Goal: Task Accomplishment & Management: Manage account settings

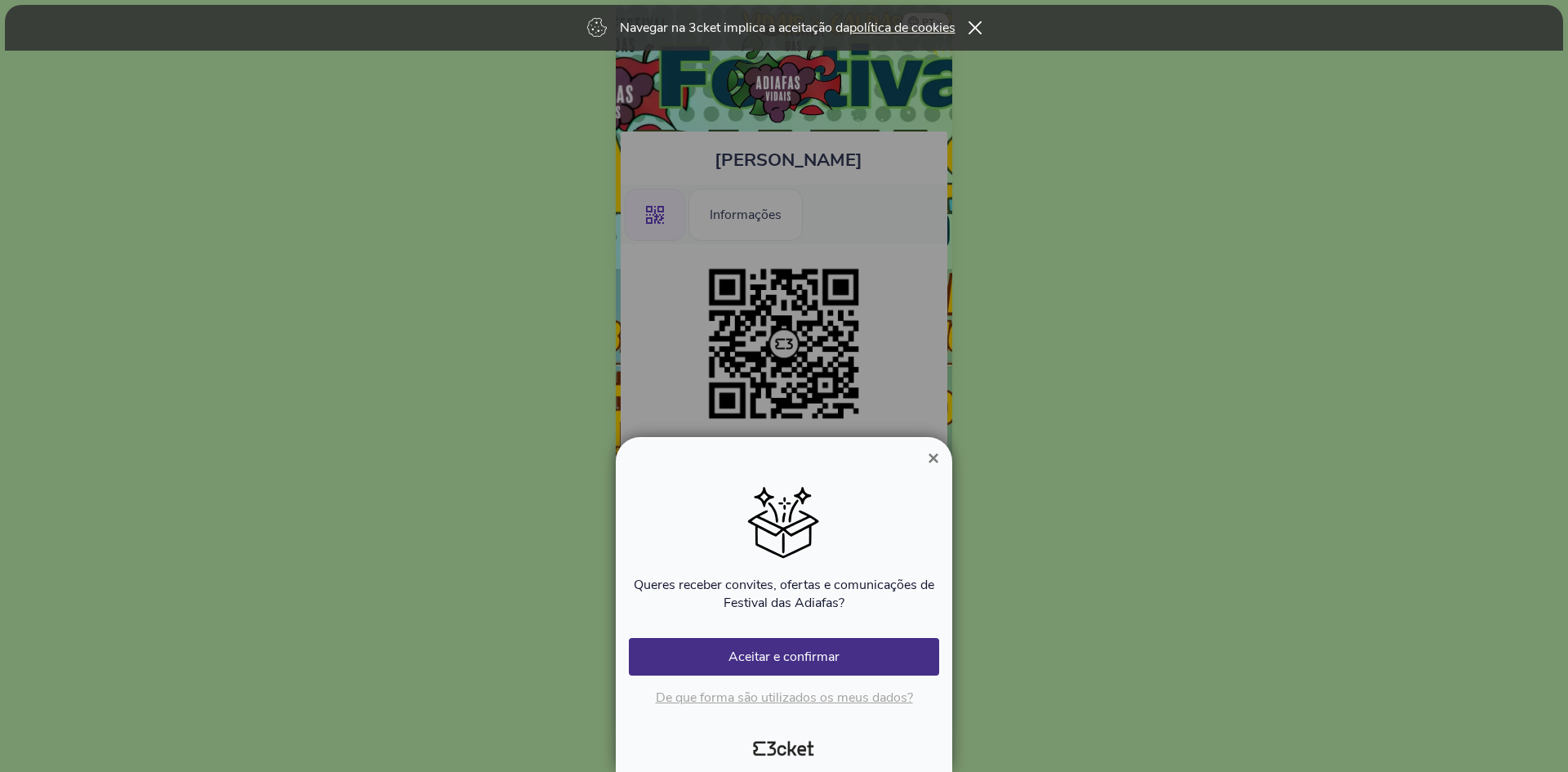
click at [935, 454] on span "×" at bounding box center [934, 457] width 11 height 22
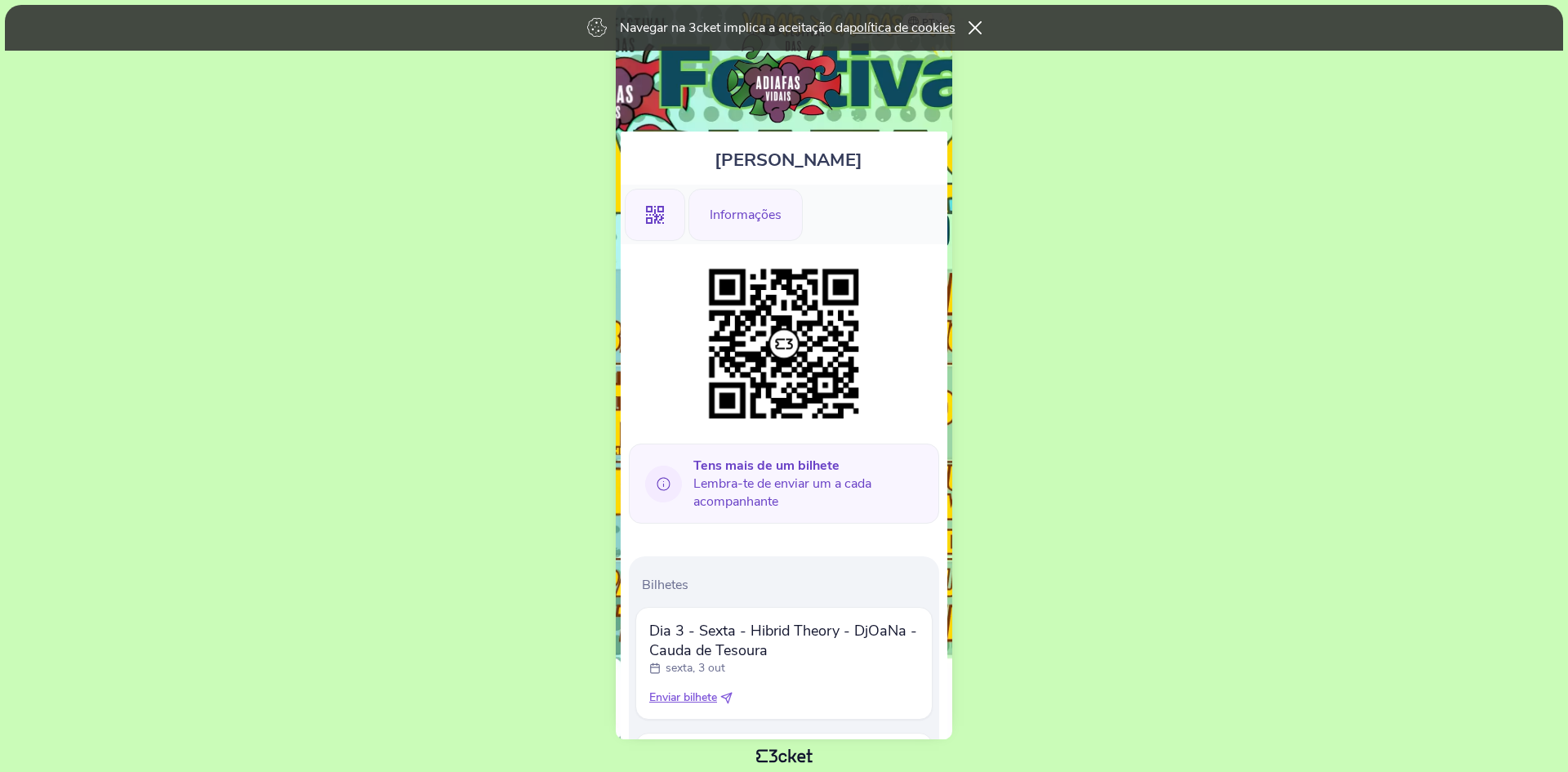
click at [747, 213] on div "Informações" at bounding box center [746, 215] width 114 height 52
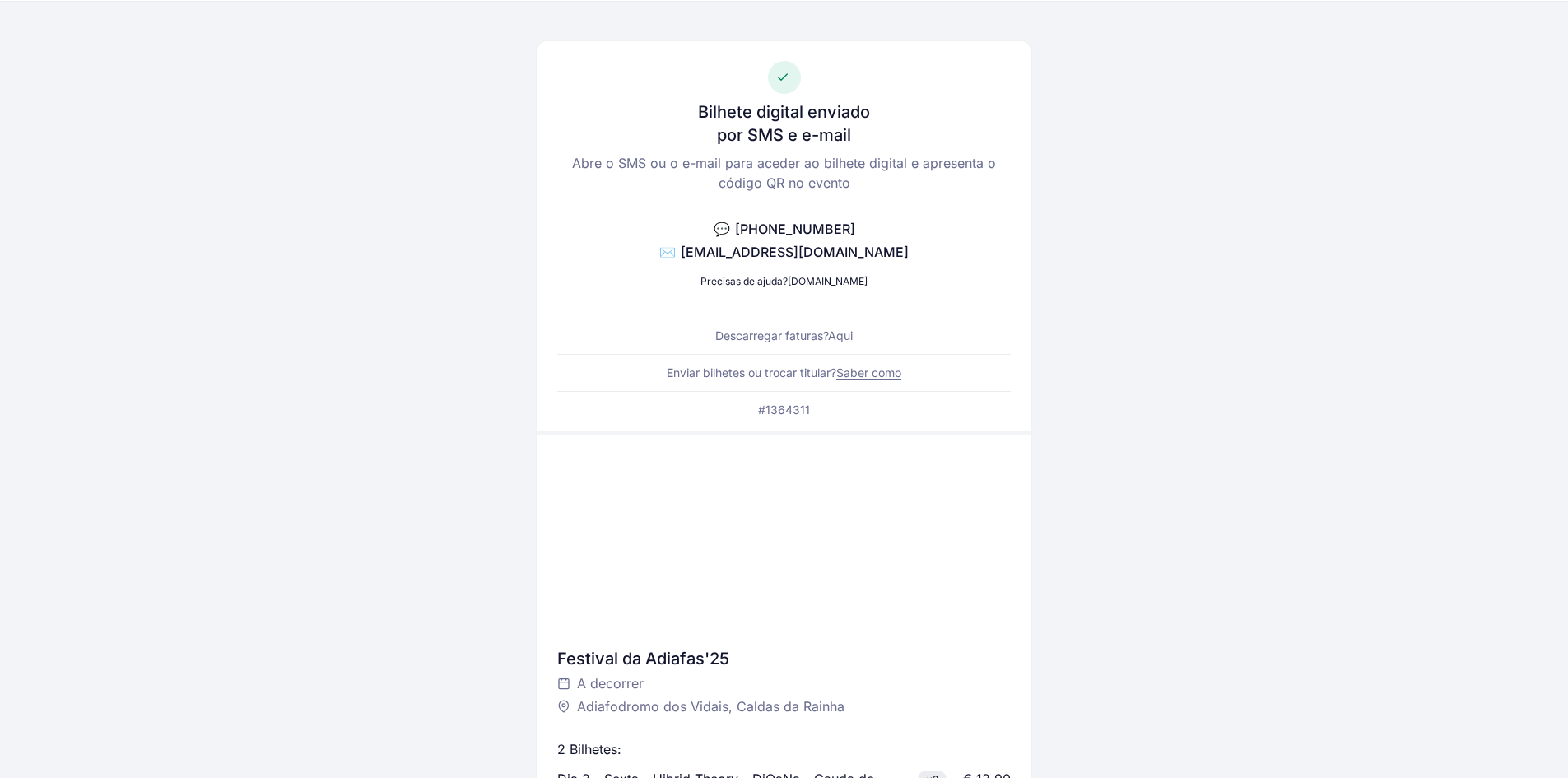
scroll to position [43, 0]
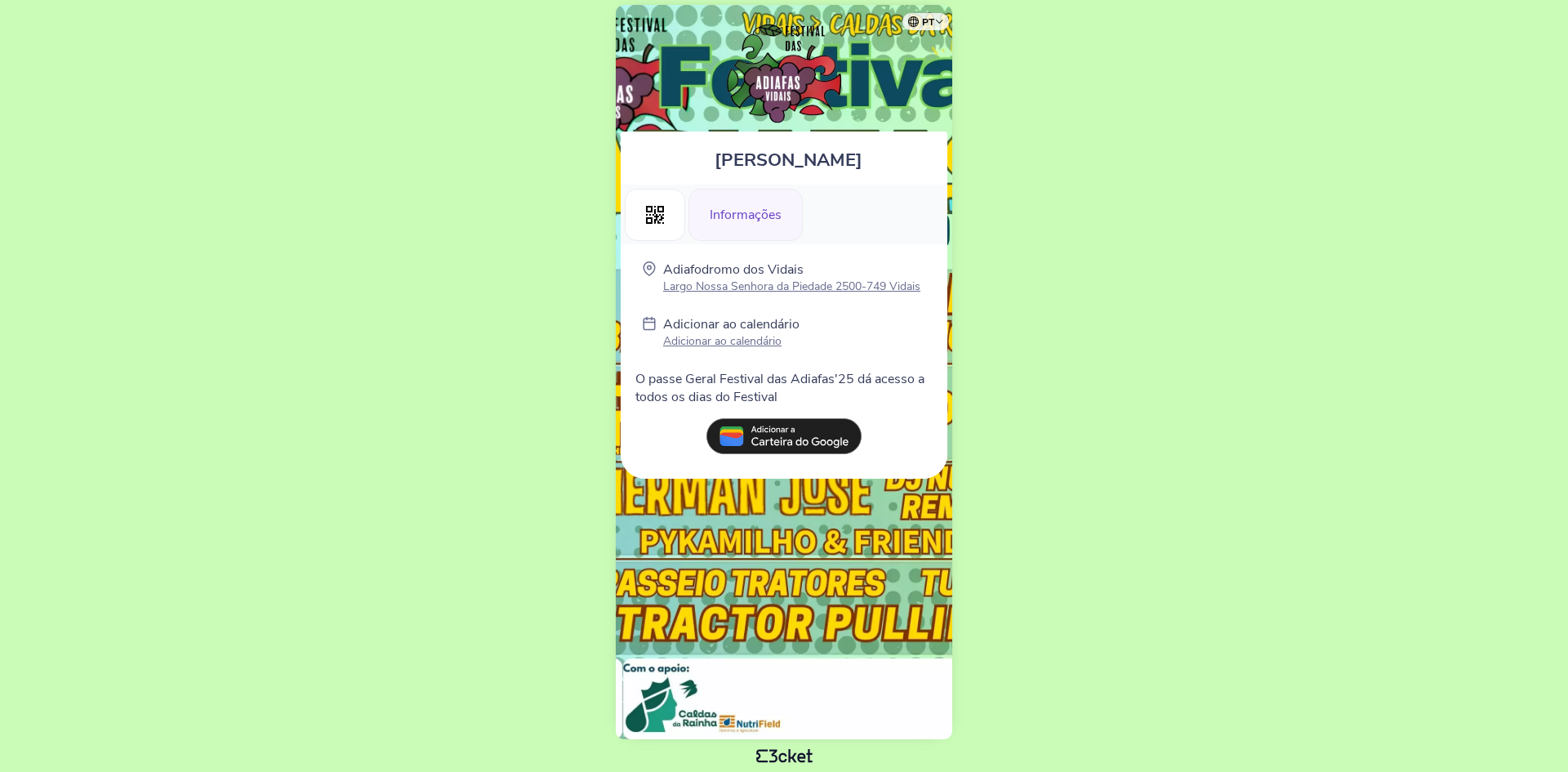
click at [655, 216] on icon at bounding box center [654, 215] width 18 height 18
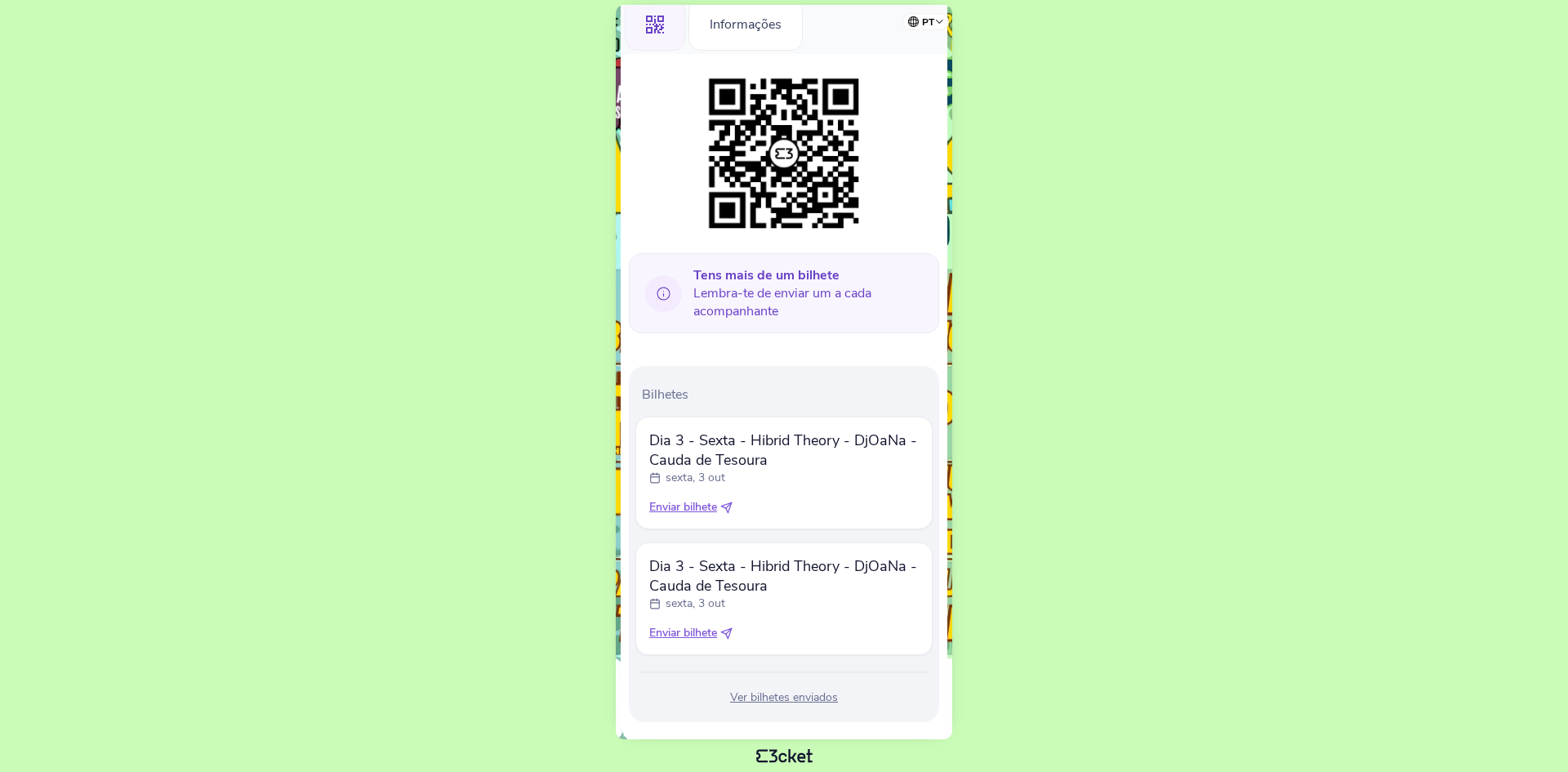
scroll to position [214, 0]
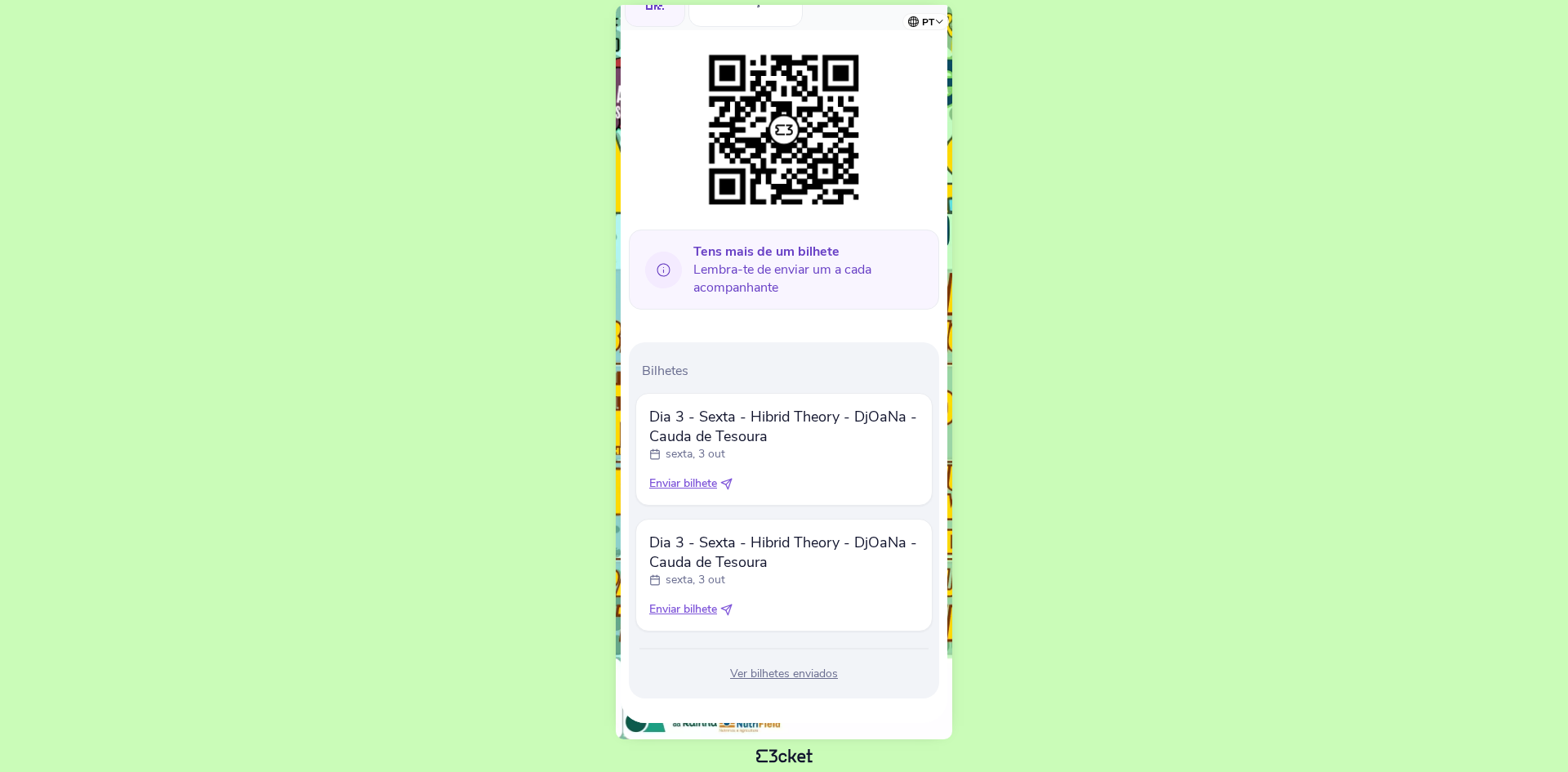
click at [710, 481] on span "Enviar bilhete" at bounding box center [683, 483] width 67 height 16
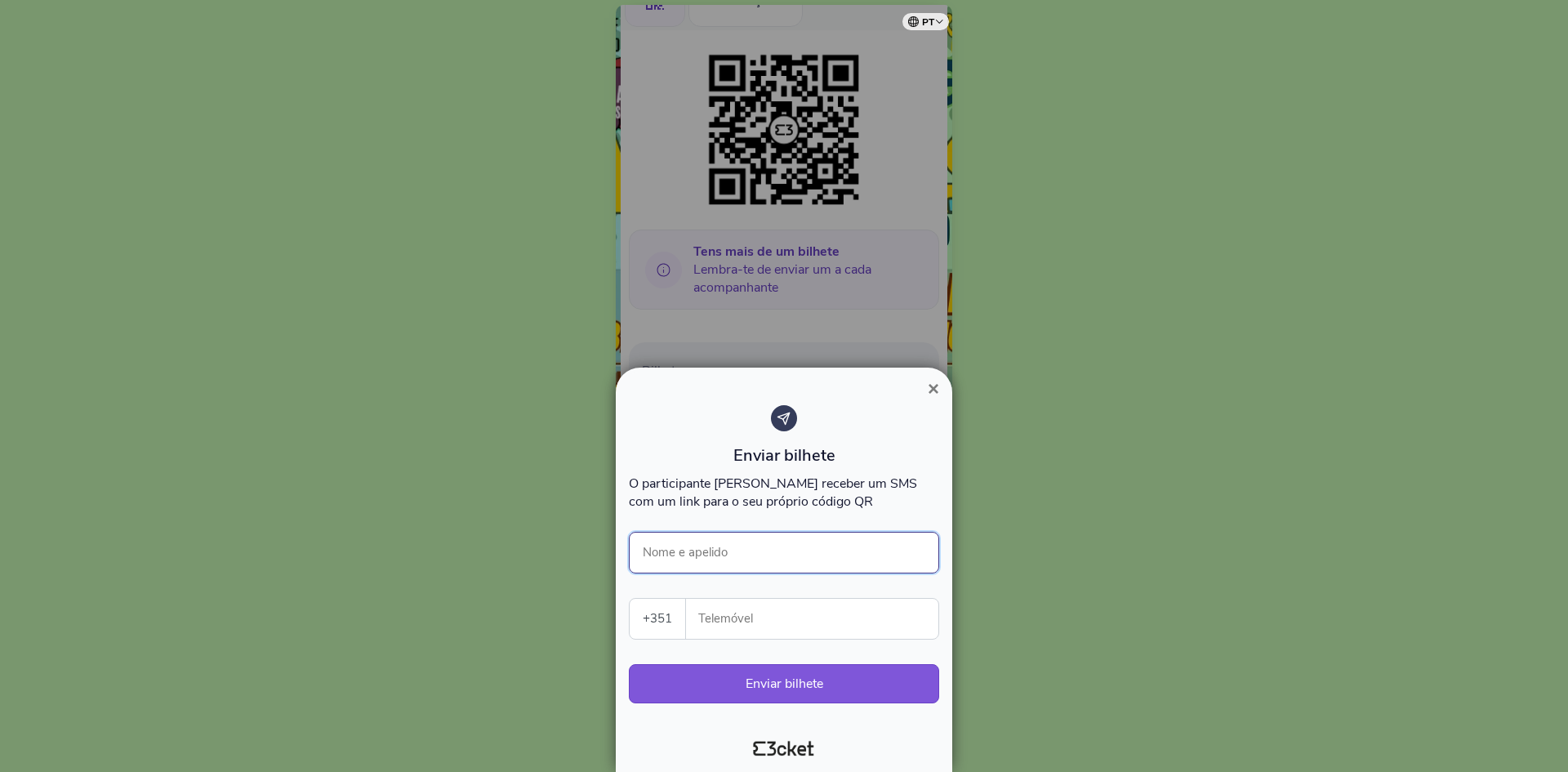
click at [742, 555] on input "Nome e apelido" at bounding box center [784, 553] width 311 height 42
type input "[PERSON_NAME]"
click at [756, 626] on input "Telemóvel" at bounding box center [819, 618] width 239 height 40
type input "910259785"
click at [773, 686] on button "Enviar bilhete" at bounding box center [784, 683] width 311 height 39
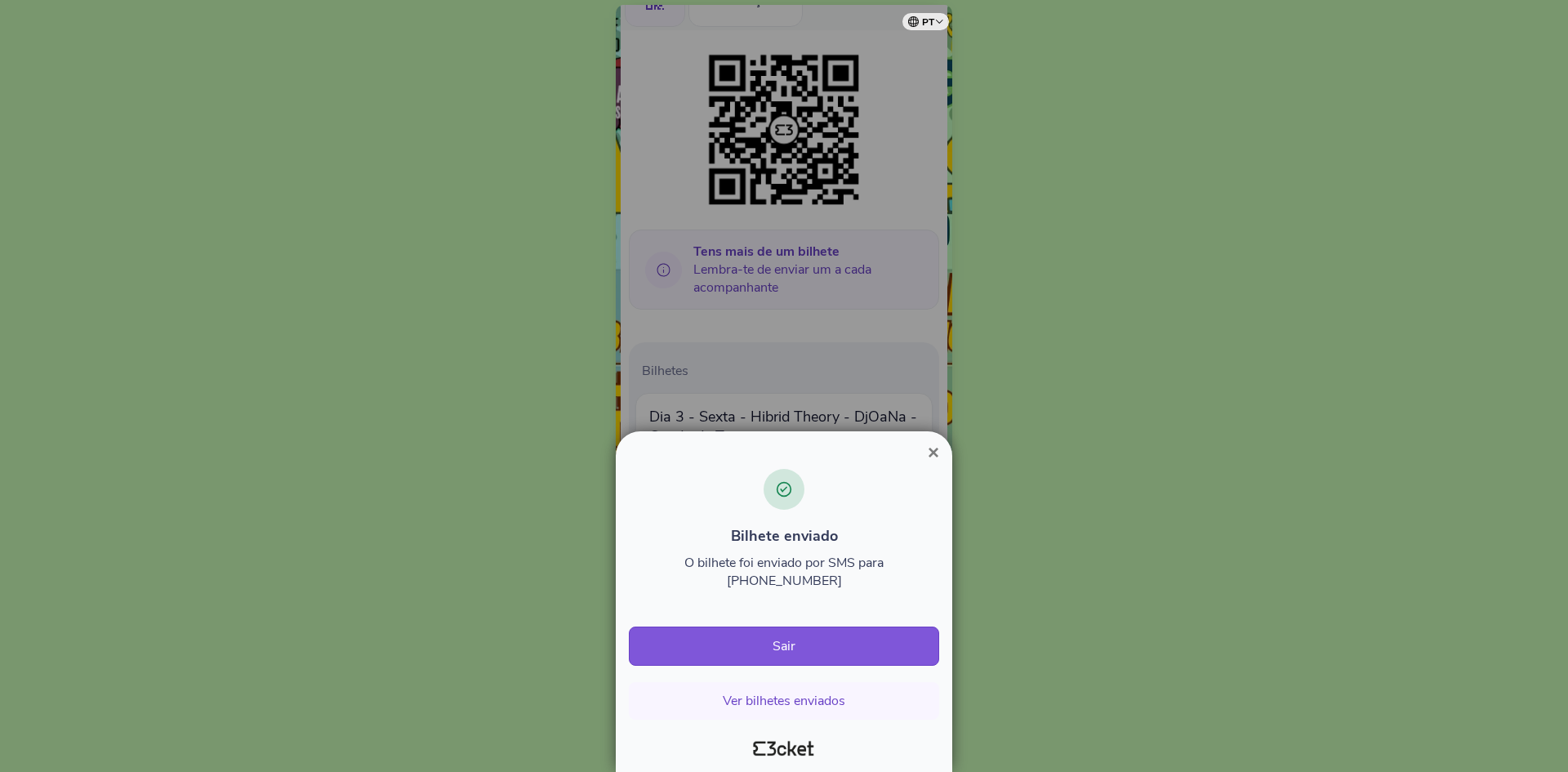
drag, startPoint x: 551, startPoint y: 207, endPoint x: 656, endPoint y: 419, distance: 236.6
click at [550, 208] on div at bounding box center [784, 386] width 1568 height 772
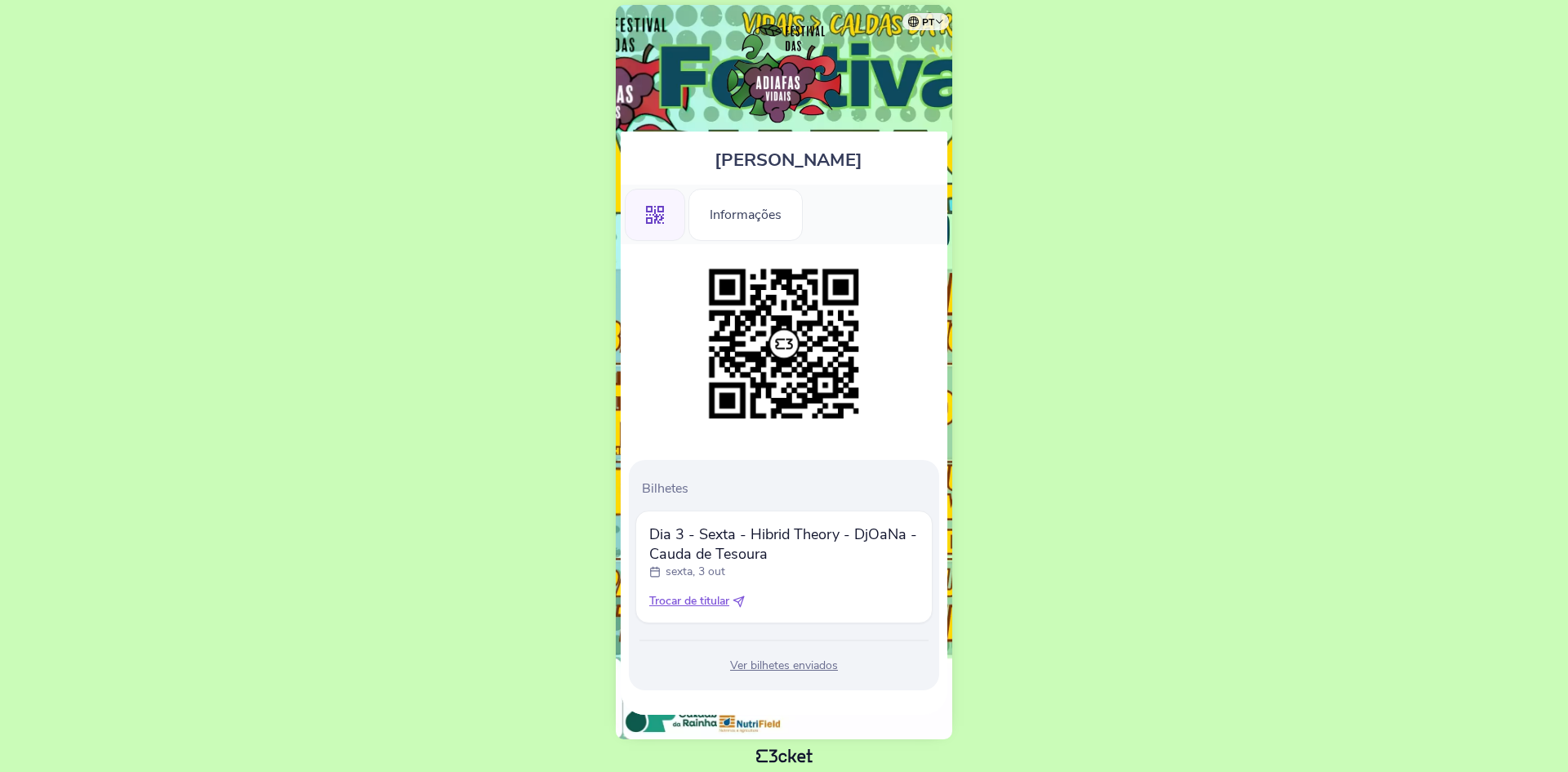
click at [712, 601] on span "Trocar de titular" at bounding box center [690, 600] width 80 height 16
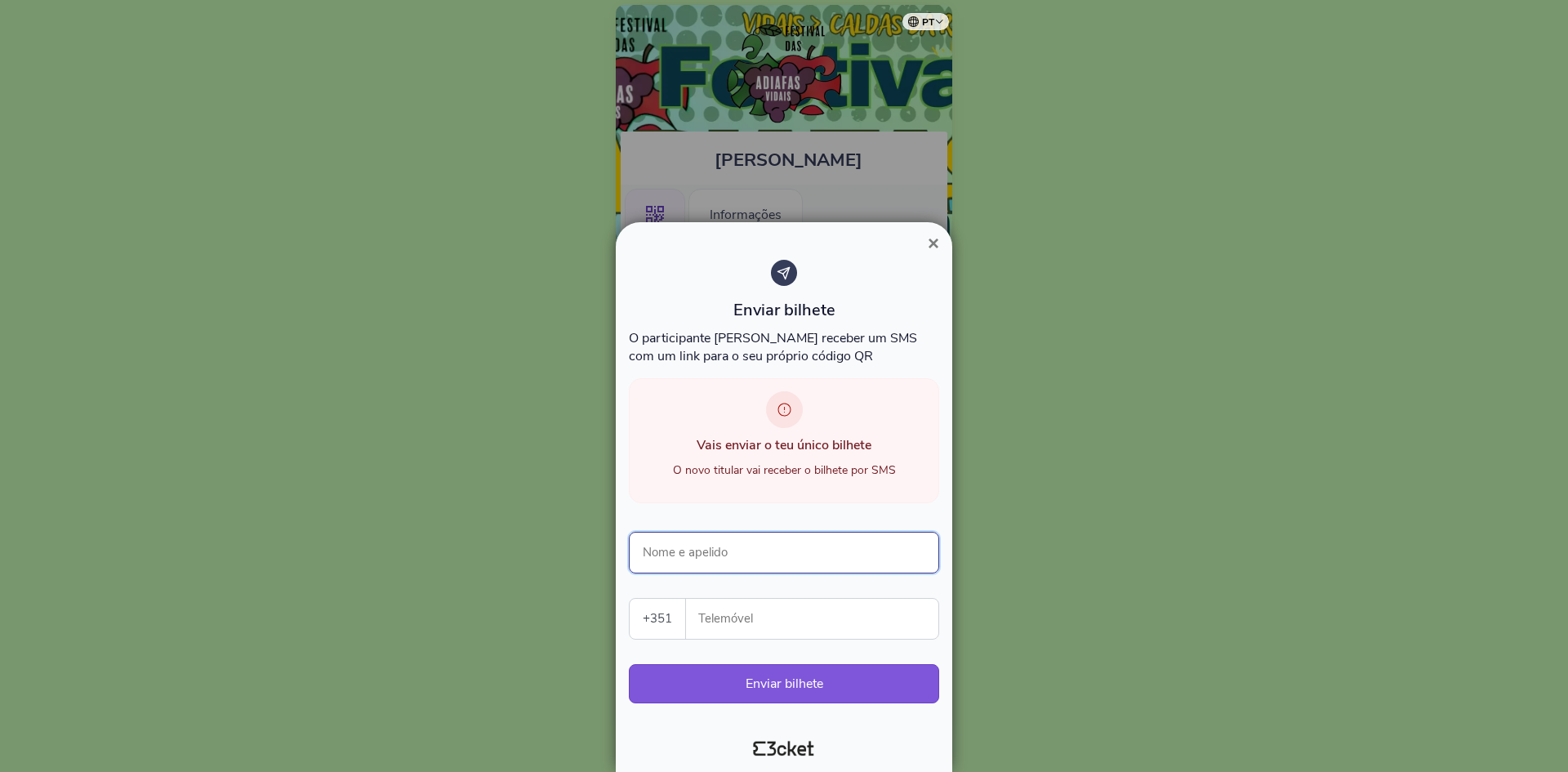
click at [721, 556] on input "Nome e apelido" at bounding box center [784, 553] width 311 height 42
type input "[PERSON_NAME]"
click at [911, 617] on input "Telemóvel" at bounding box center [819, 618] width 239 height 40
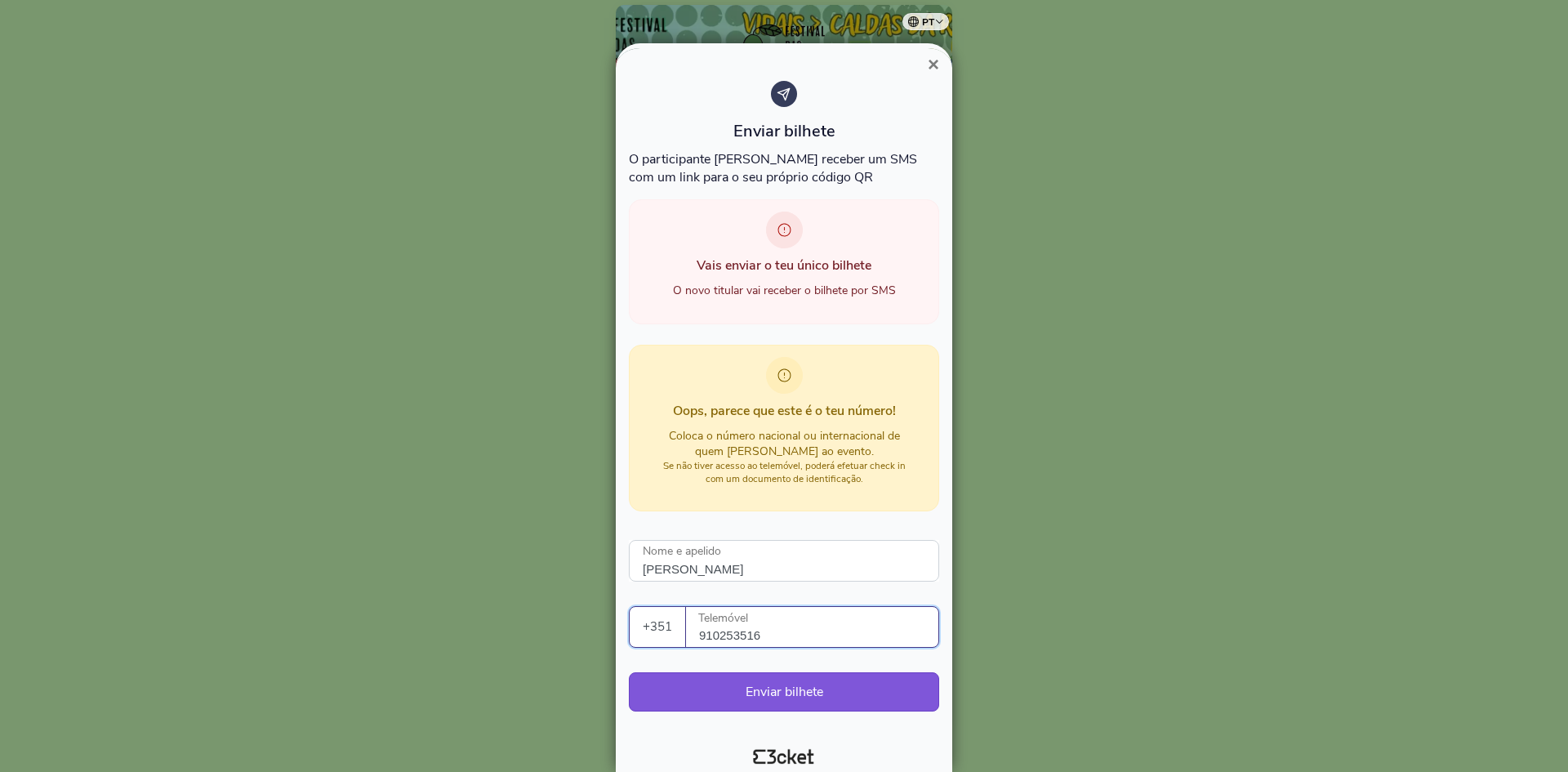
type input "910253516"
click at [1166, 236] on div at bounding box center [784, 386] width 1568 height 772
